Goal: Information Seeking & Learning: Learn about a topic

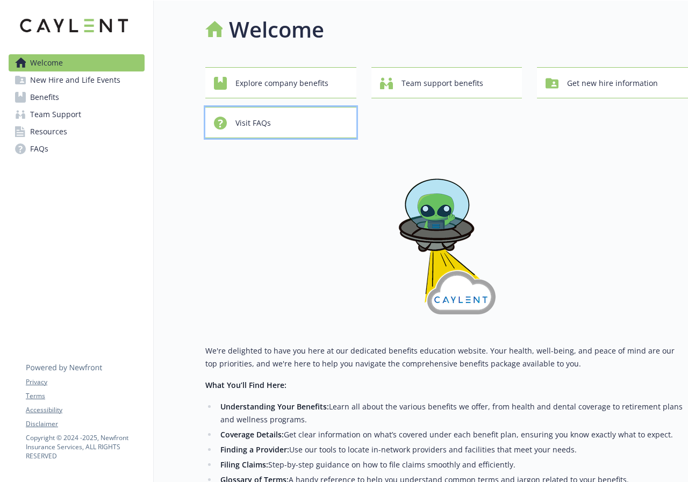
click at [344, 137] on button "Visit FAQs" at bounding box center [280, 122] width 151 height 31
